Goal: Information Seeking & Learning: Learn about a topic

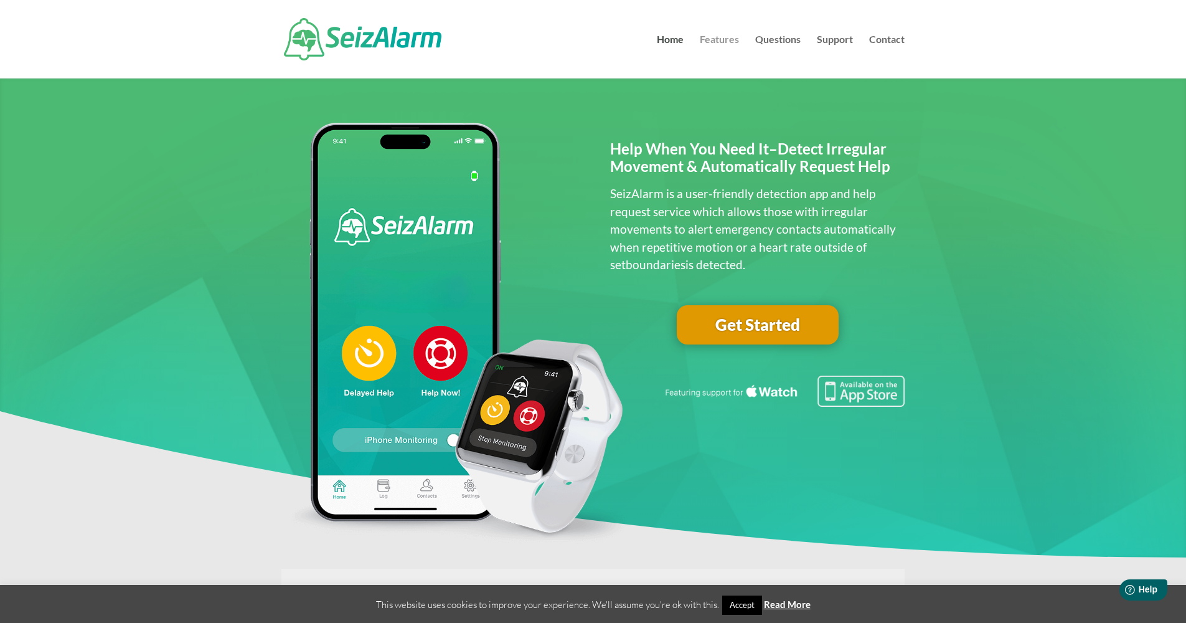
click at [723, 37] on link "Features" at bounding box center [719, 57] width 39 height 44
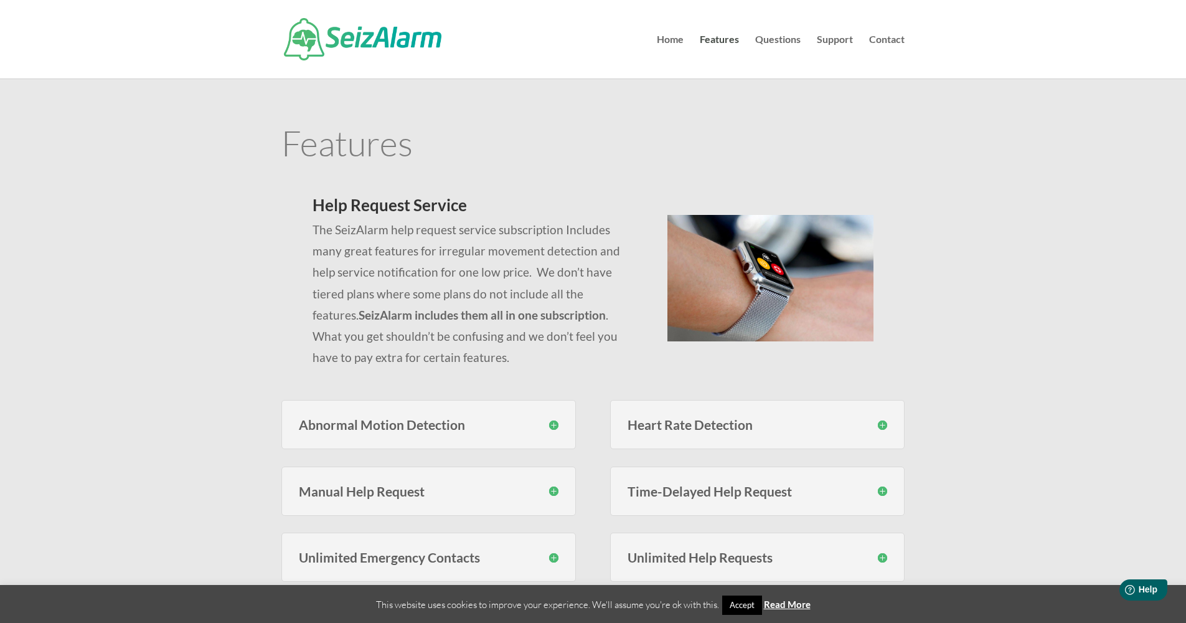
scroll to position [98, 0]
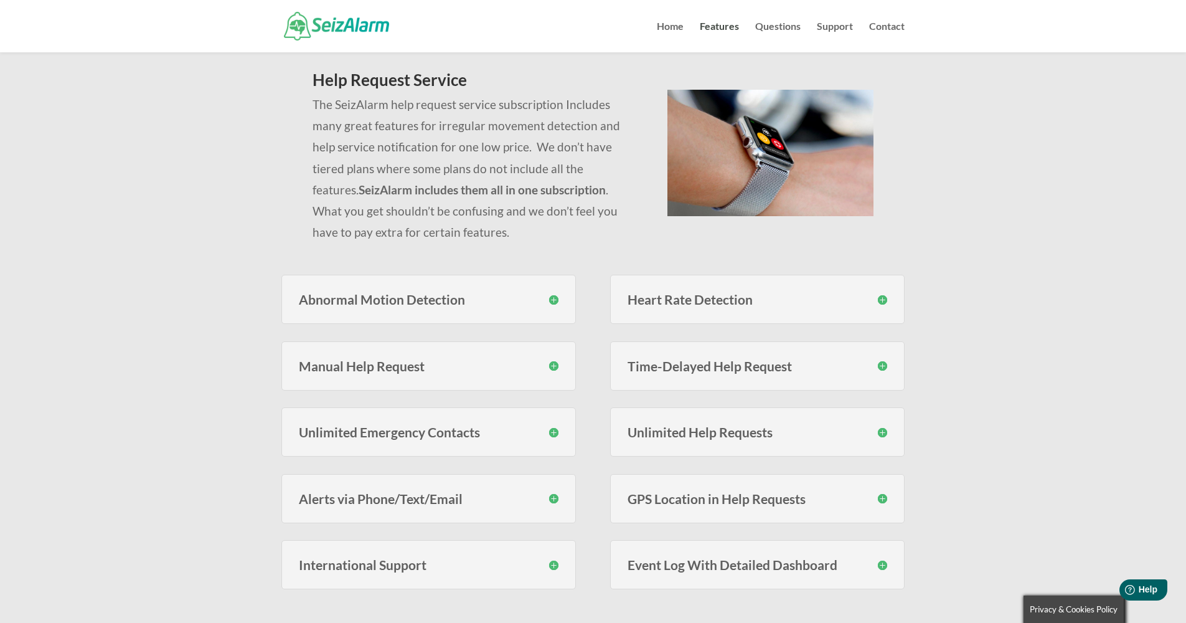
click at [694, 501] on h3 "GPS Location in Help Requests" at bounding box center [758, 498] width 260 height 13
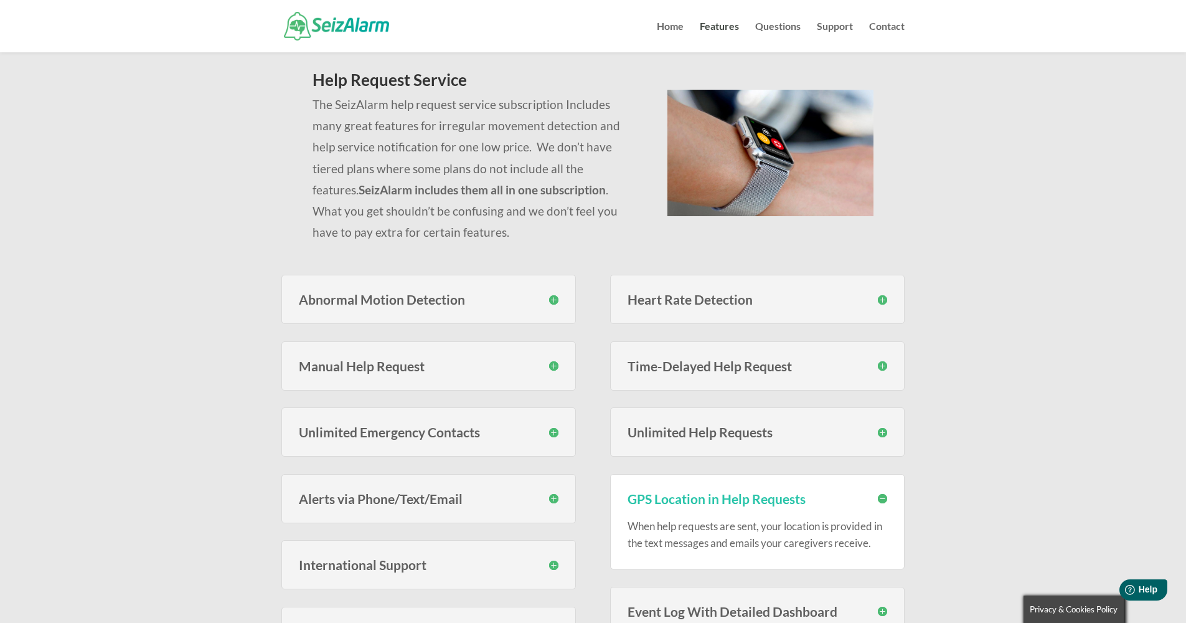
click at [672, 493] on h3 "GPS Location in Help Requests" at bounding box center [758, 498] width 260 height 13
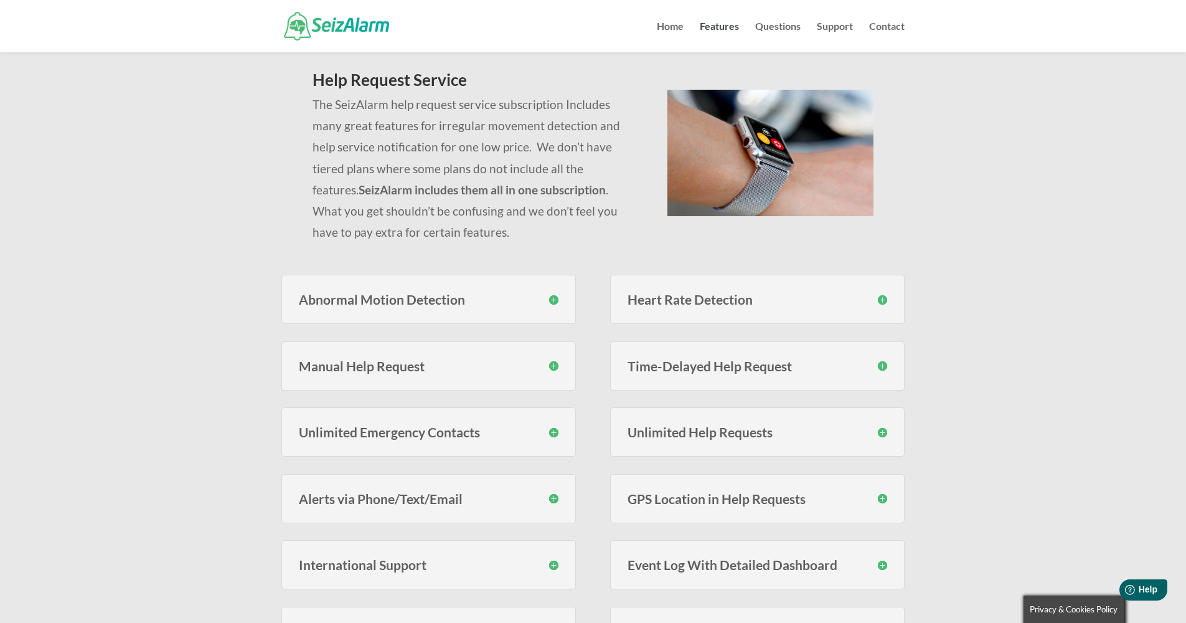
click at [463, 302] on h3 "Abnormal Motion Detection" at bounding box center [429, 299] width 260 height 13
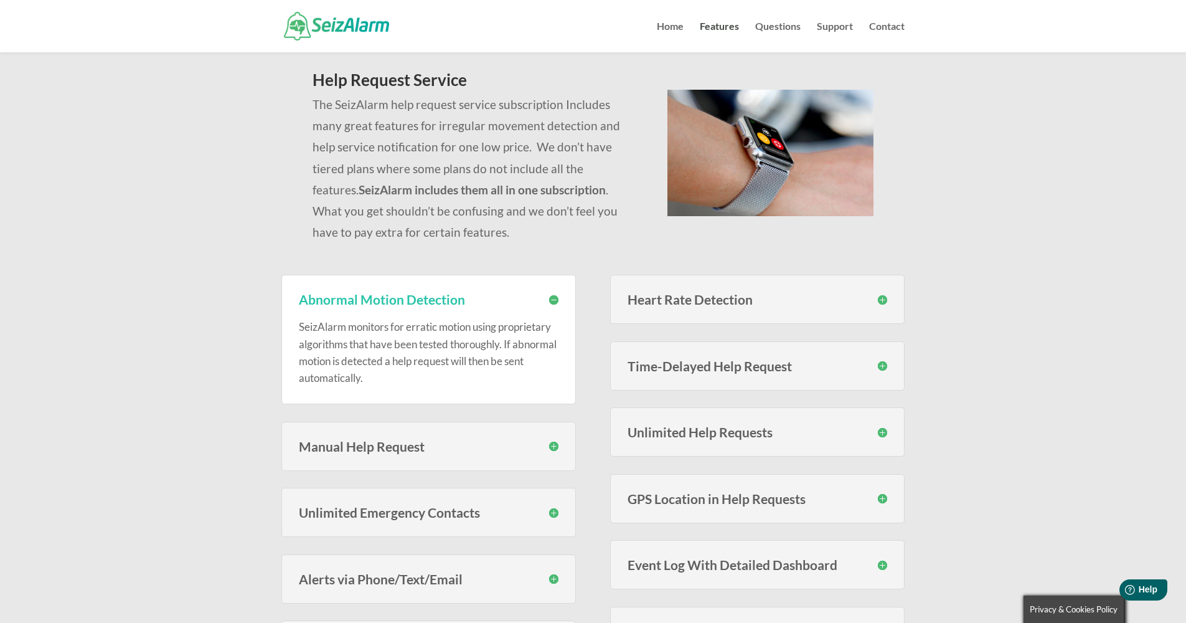
click at [403, 453] on div "Manual Help Request If help is needed immediately you can request help manually…" at bounding box center [428, 445] width 294 height 49
click at [402, 446] on h3 "Manual Help Request" at bounding box center [429, 446] width 260 height 13
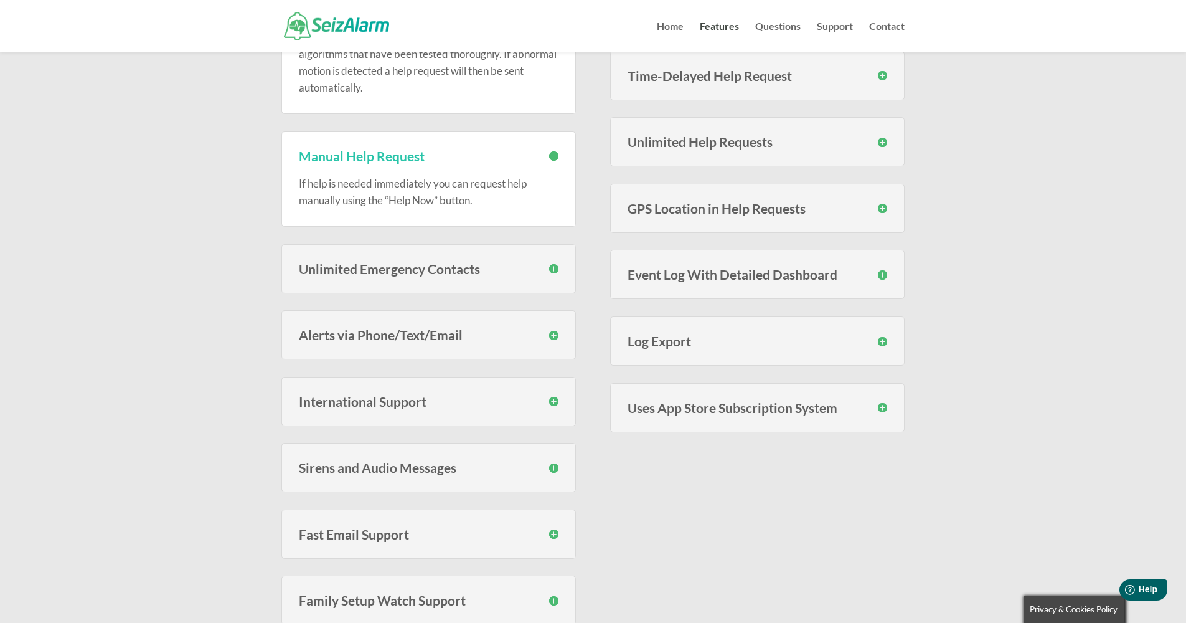
scroll to position [480, 0]
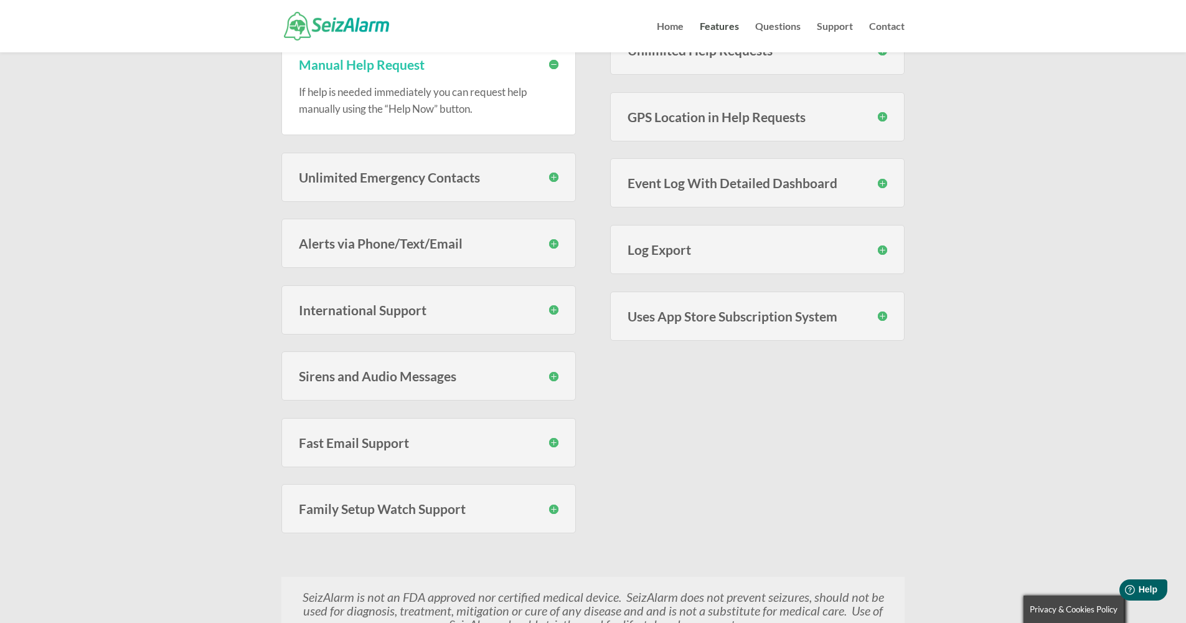
click at [492, 509] on h3 "Family Setup Watch Support" at bounding box center [429, 508] width 260 height 13
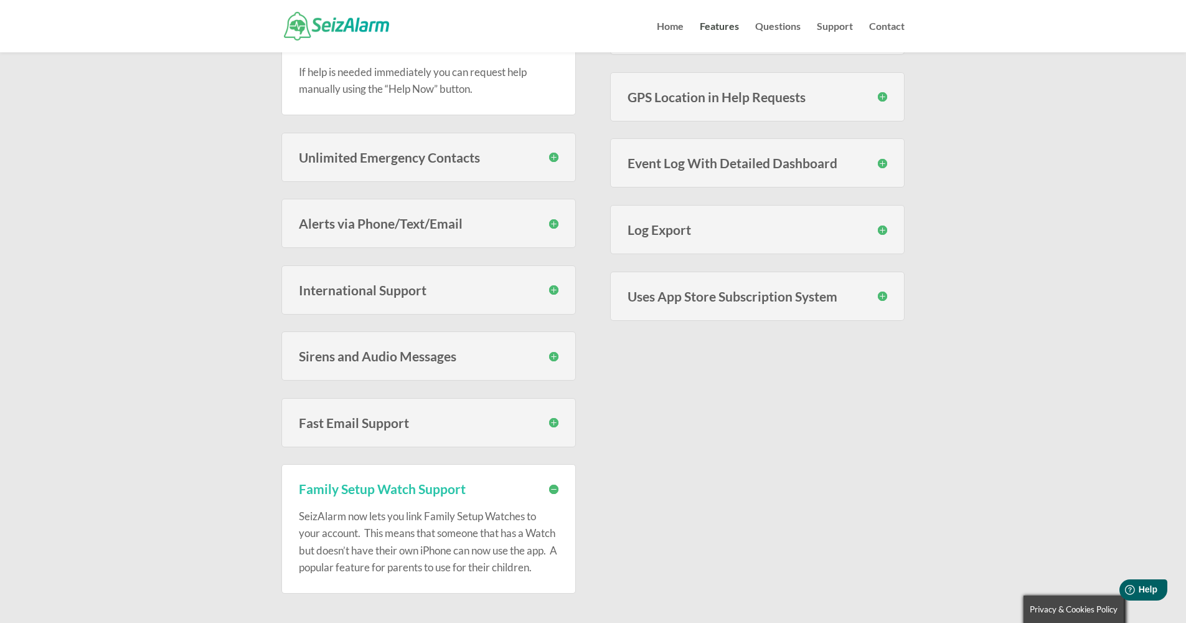
scroll to position [225, 0]
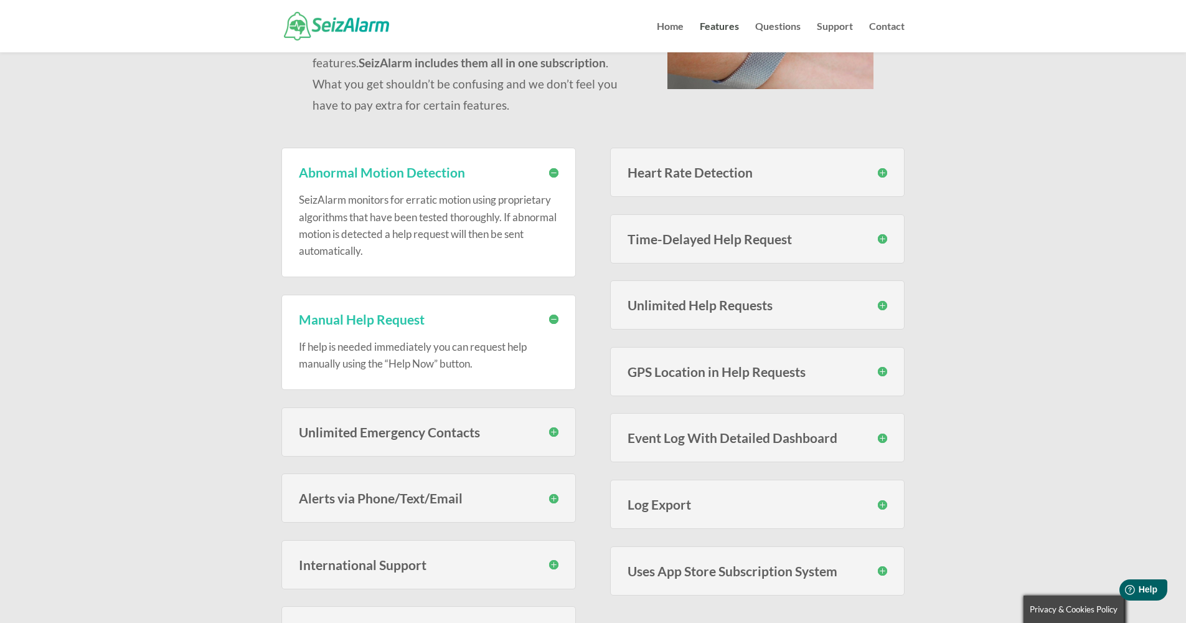
click at [718, 181] on div "Heart Rate Detection With SeizAlarm you can set custom high and low thresholds …" at bounding box center [757, 172] width 294 height 49
click at [717, 176] on h3 "Heart Rate Detection" at bounding box center [758, 172] width 260 height 13
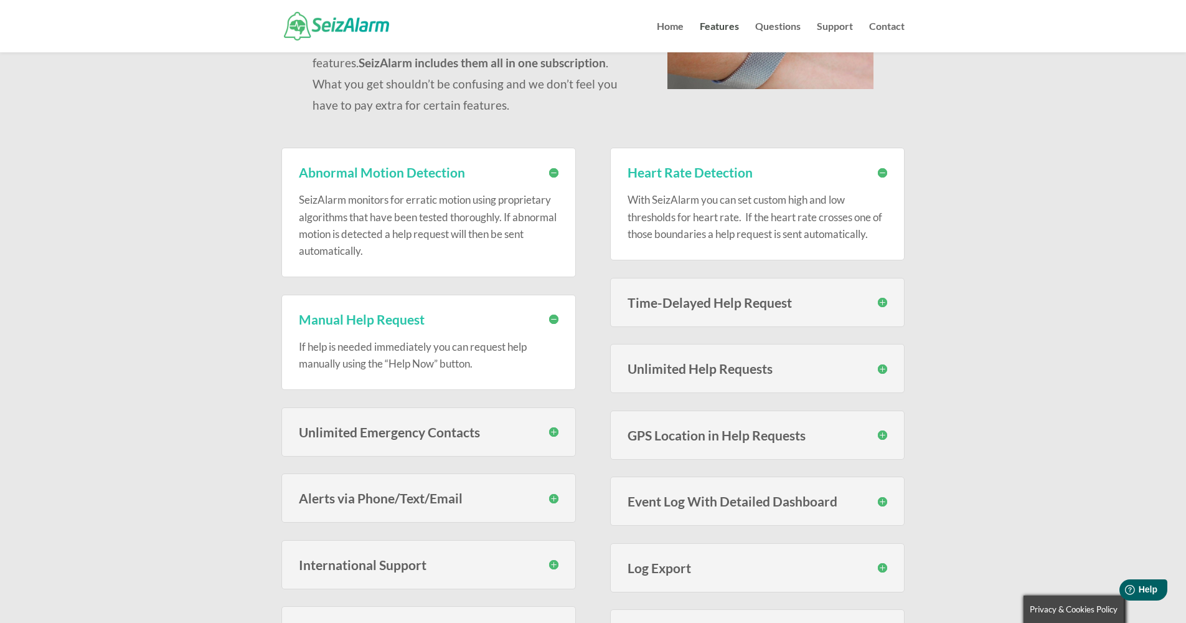
click at [672, 302] on h3 "Time-Delayed Help Request" at bounding box center [758, 302] width 260 height 13
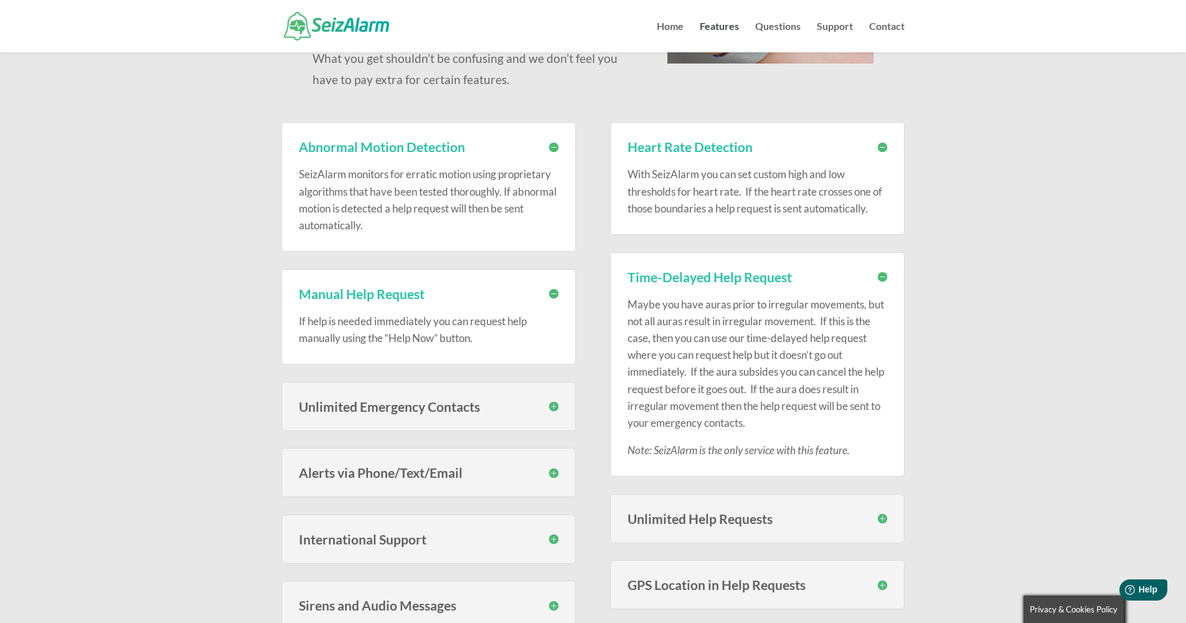
scroll to position [324, 0]
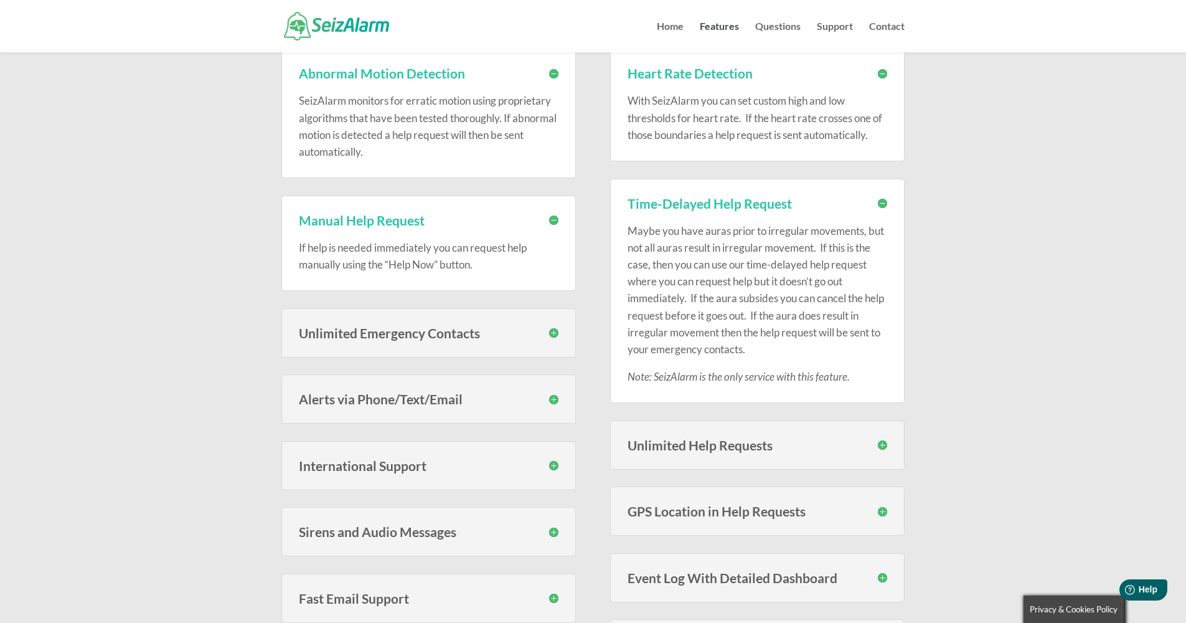
click at [435, 337] on h3 "Unlimited Emergency Contacts" at bounding box center [429, 332] width 260 height 13
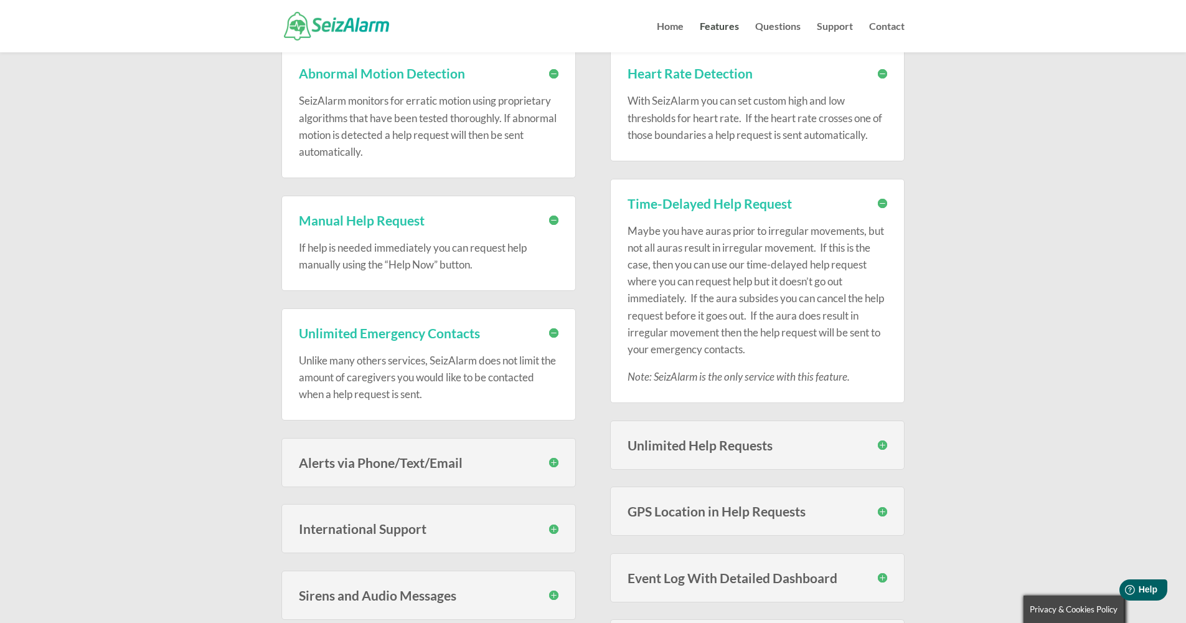
scroll to position [439, 0]
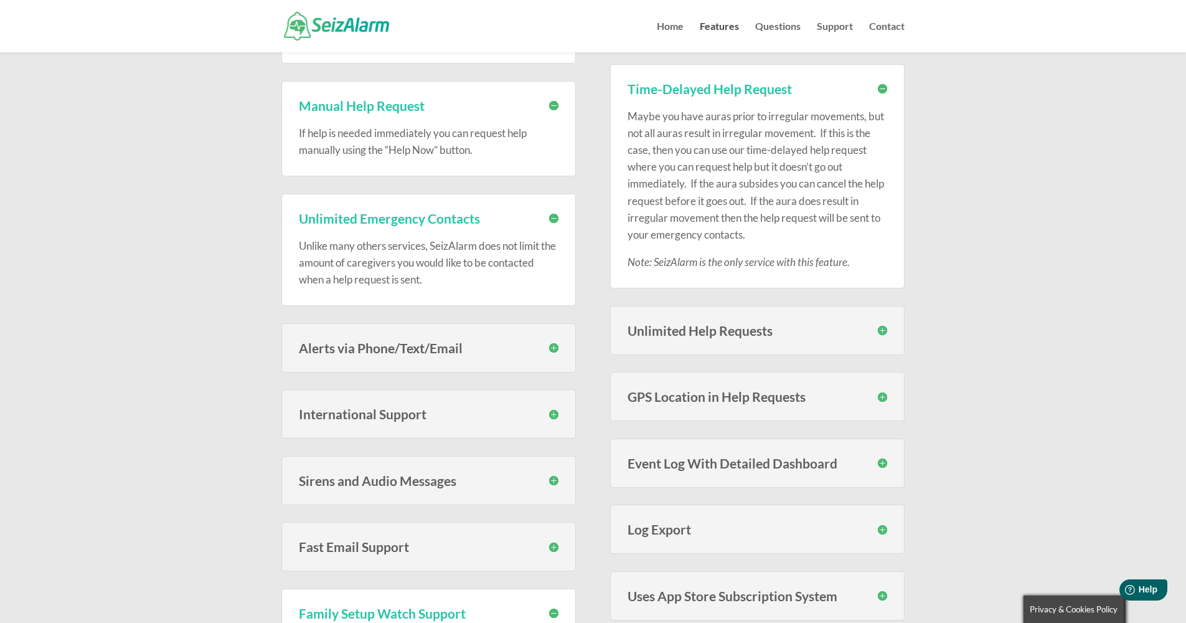
click at [715, 392] on h3 "GPS Location in Help Requests" at bounding box center [758, 396] width 260 height 13
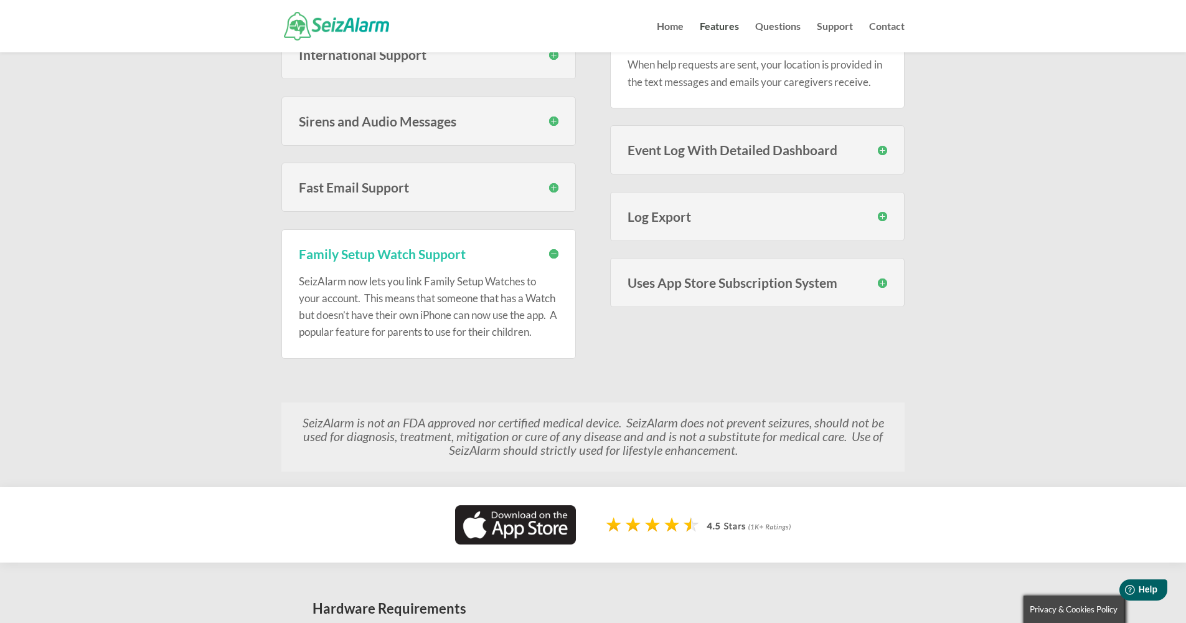
scroll to position [0, 0]
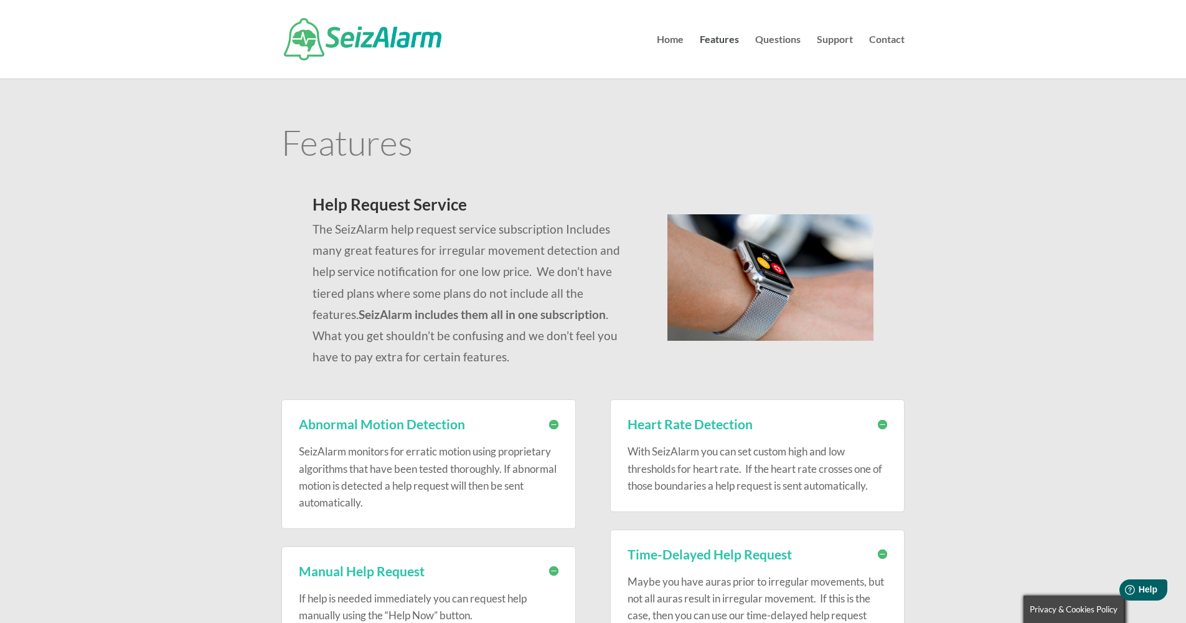
click at [358, 14] on div at bounding box center [592, 39] width 623 height 78
click at [365, 40] on img at bounding box center [363, 39] width 158 height 42
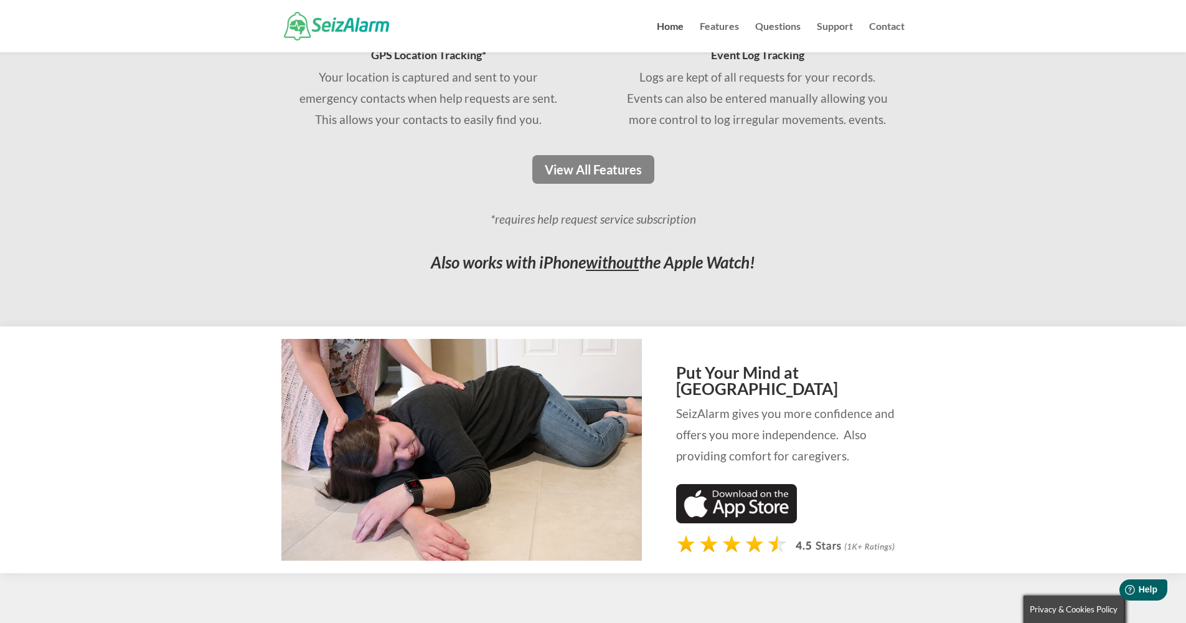
scroll to position [1111, 0]
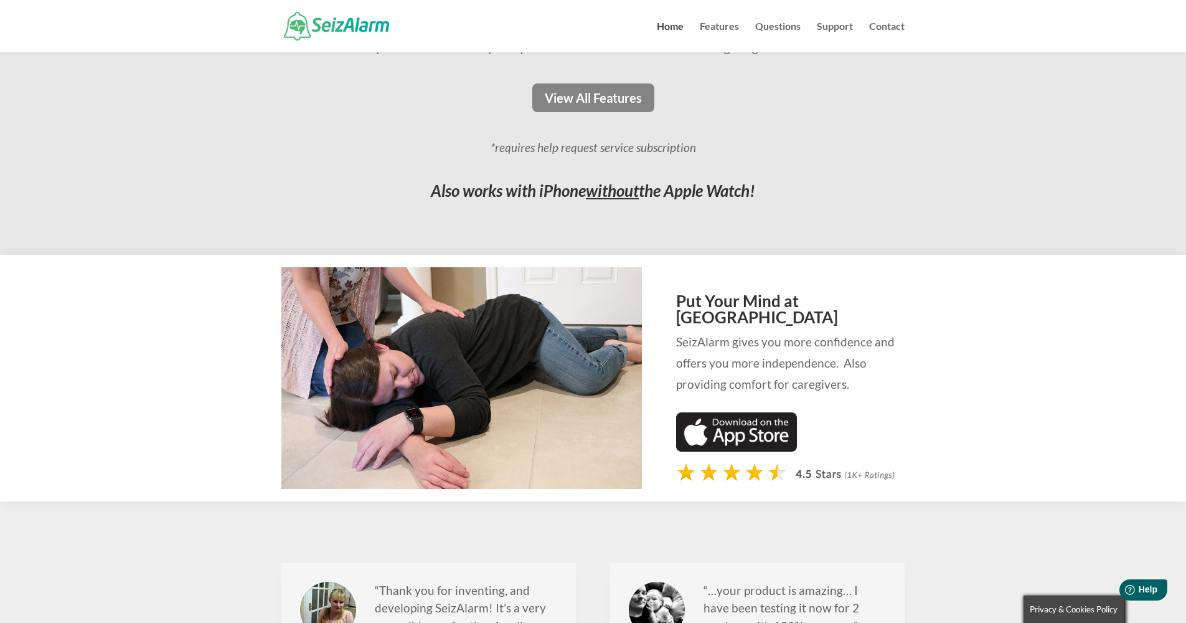
click at [723, 413] on img at bounding box center [736, 432] width 121 height 40
